Goal: Task Accomplishment & Management: Manage account settings

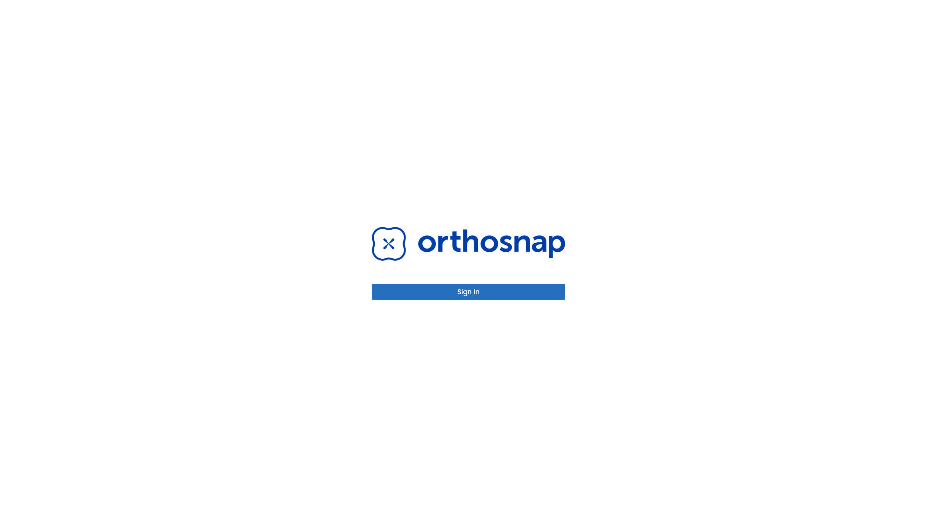
click at [469, 292] on button "Sign in" at bounding box center [468, 292] width 193 height 16
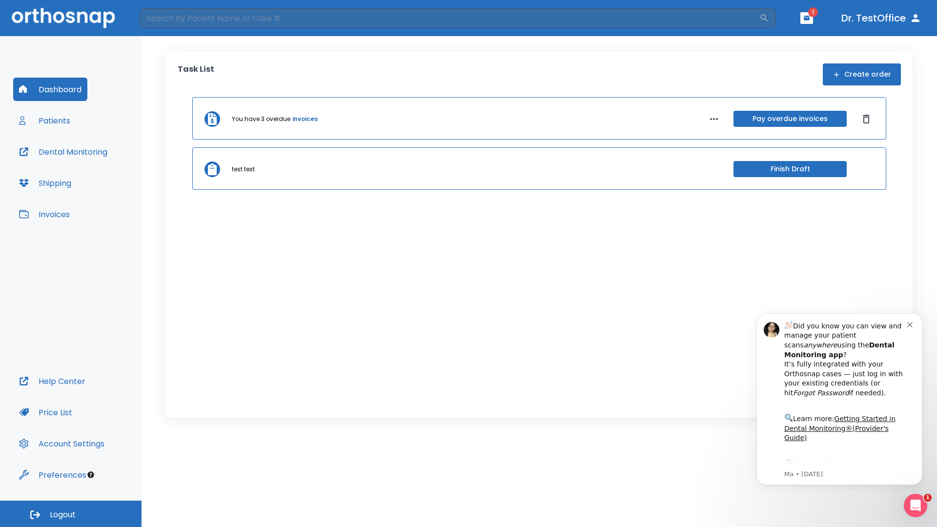
click at [71, 514] on span "Logout" at bounding box center [63, 515] width 26 height 11
